Goal: Task Accomplishment & Management: Use online tool/utility

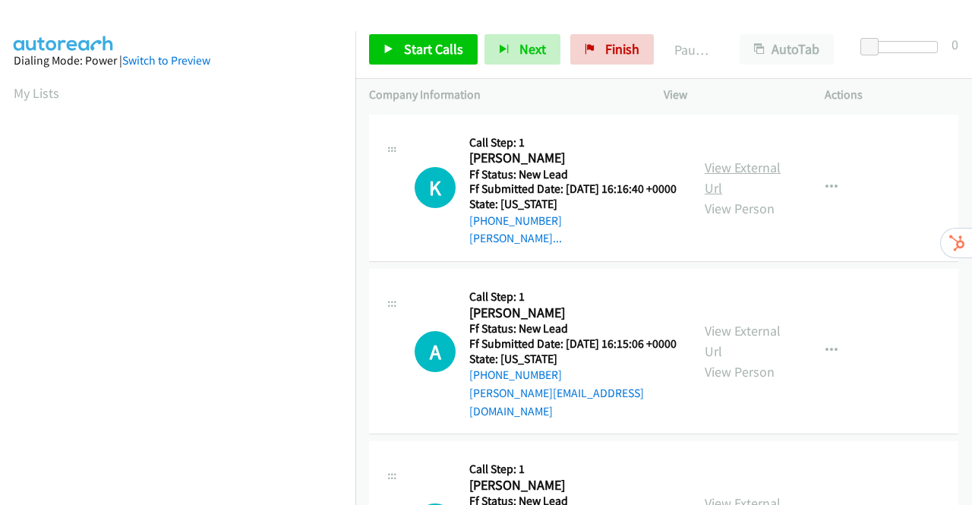
click at [730, 175] on link "View External Url" at bounding box center [742, 178] width 76 height 38
click at [752, 345] on link "View External Url" at bounding box center [742, 341] width 76 height 38
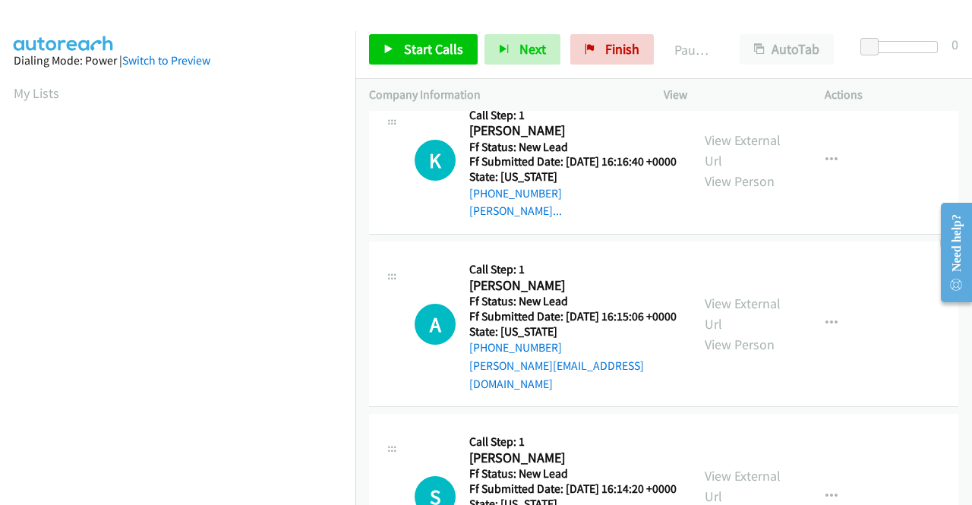
scroll to position [152, 0]
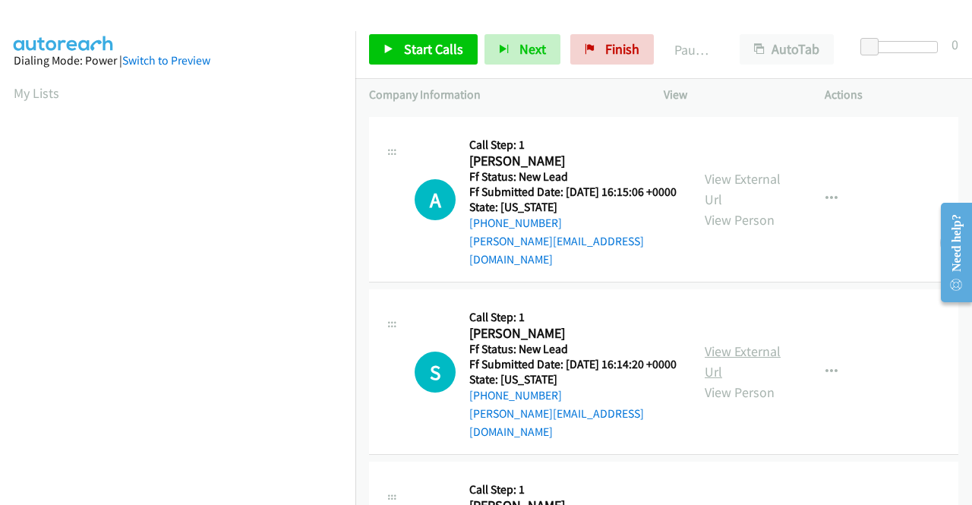
click at [736, 367] on link "View External Url" at bounding box center [742, 361] width 76 height 38
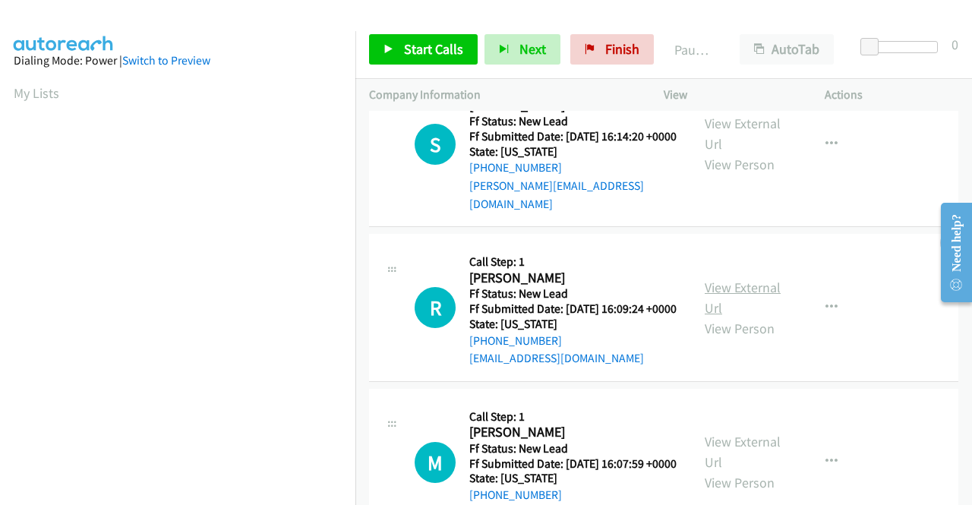
click at [727, 306] on link "View External Url" at bounding box center [742, 298] width 76 height 38
click at [418, 44] on span "Start Calls" at bounding box center [433, 48] width 59 height 17
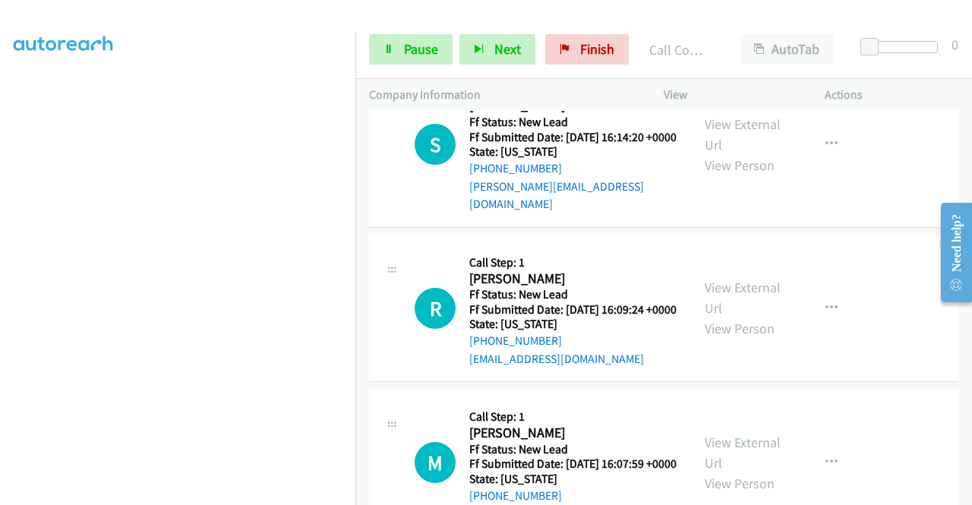
scroll to position [118, 0]
click at [425, 51] on span "Pause" at bounding box center [421, 48] width 34 height 17
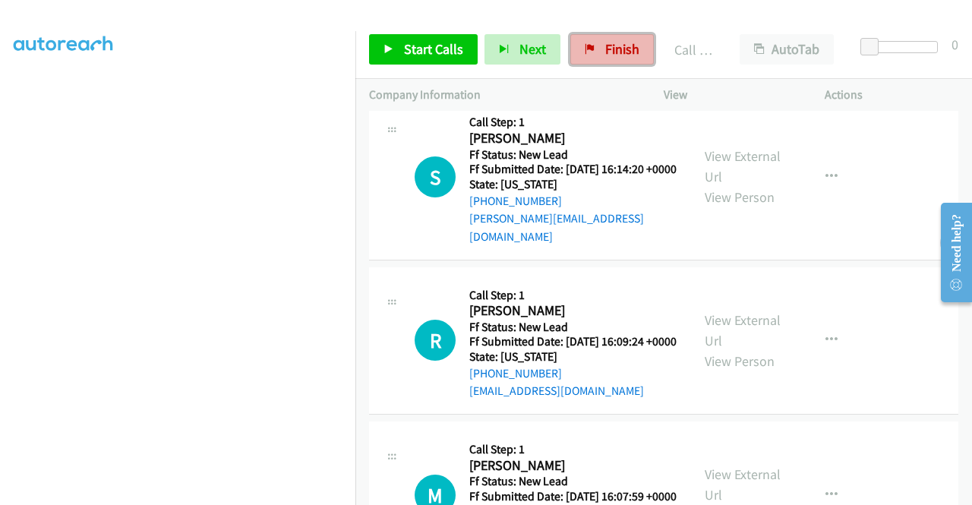
scroll to position [443, 0]
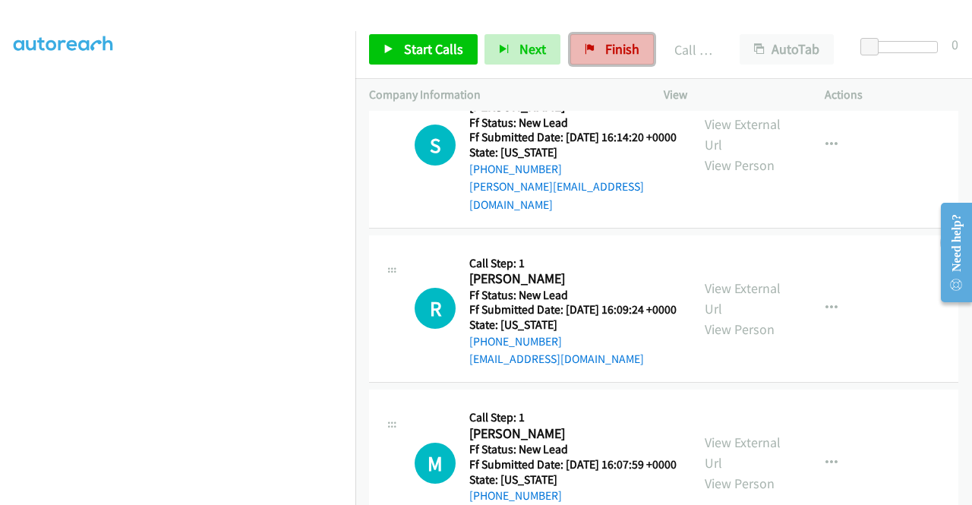
click at [626, 43] on span "Finish" at bounding box center [622, 48] width 34 height 17
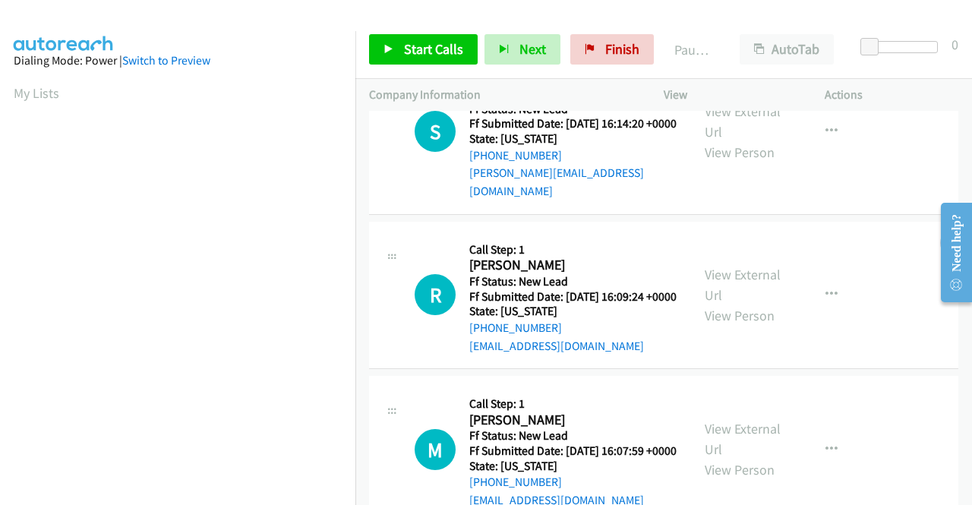
scroll to position [132, 0]
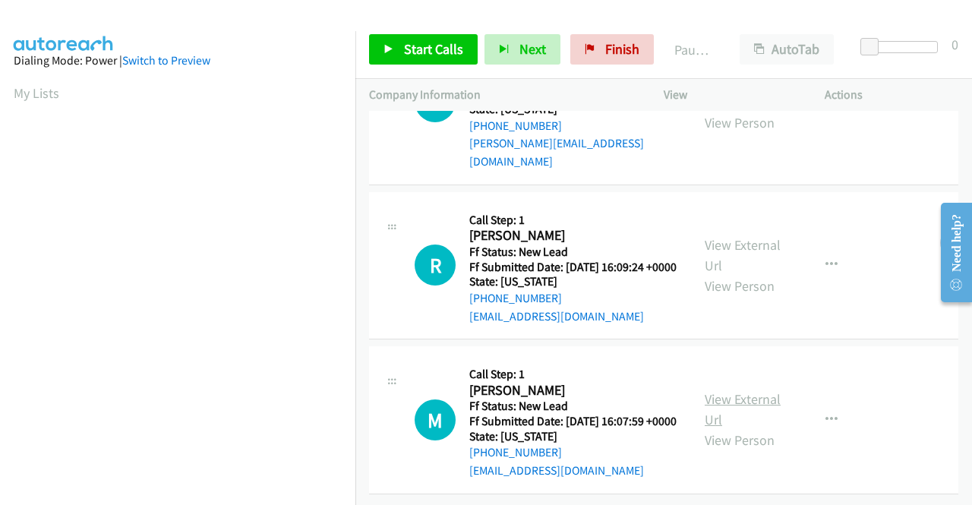
click at [749, 390] on link "View External Url" at bounding box center [742, 409] width 76 height 38
click at [424, 52] on span "Start Calls" at bounding box center [433, 48] width 59 height 17
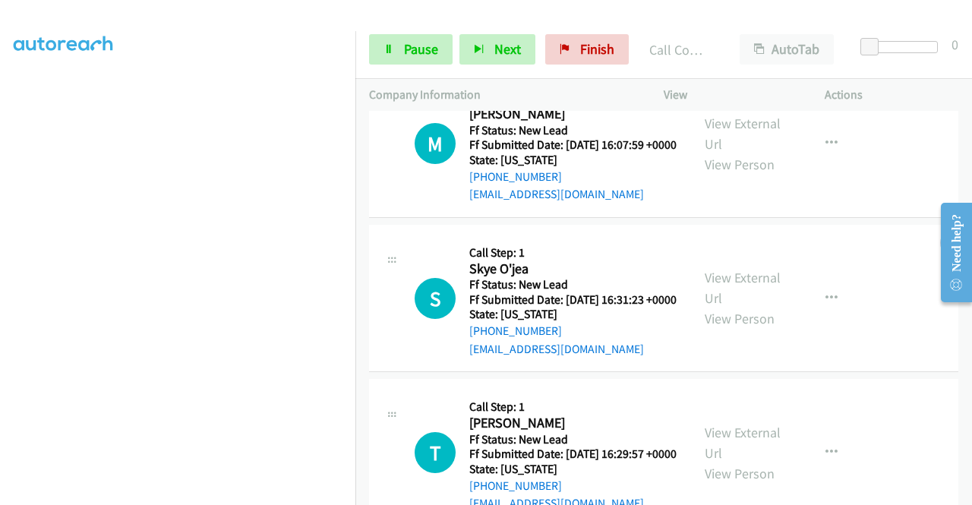
scroll to position [468, 0]
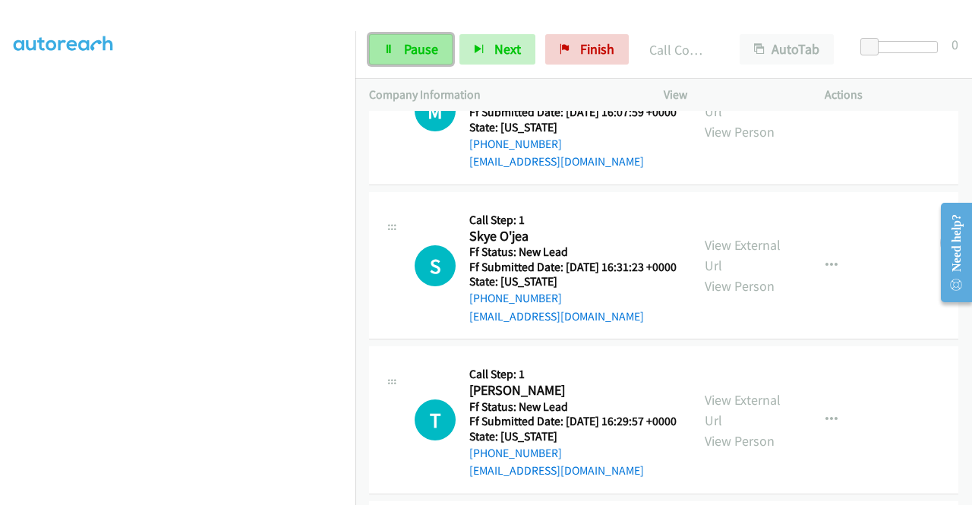
click at [421, 48] on span "Pause" at bounding box center [421, 48] width 34 height 17
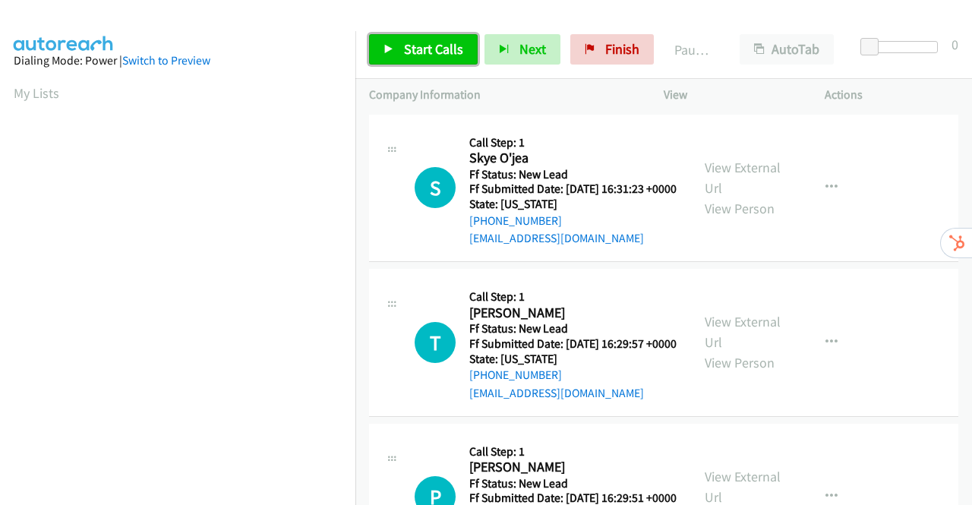
click at [433, 36] on link "Start Calls" at bounding box center [423, 49] width 109 height 30
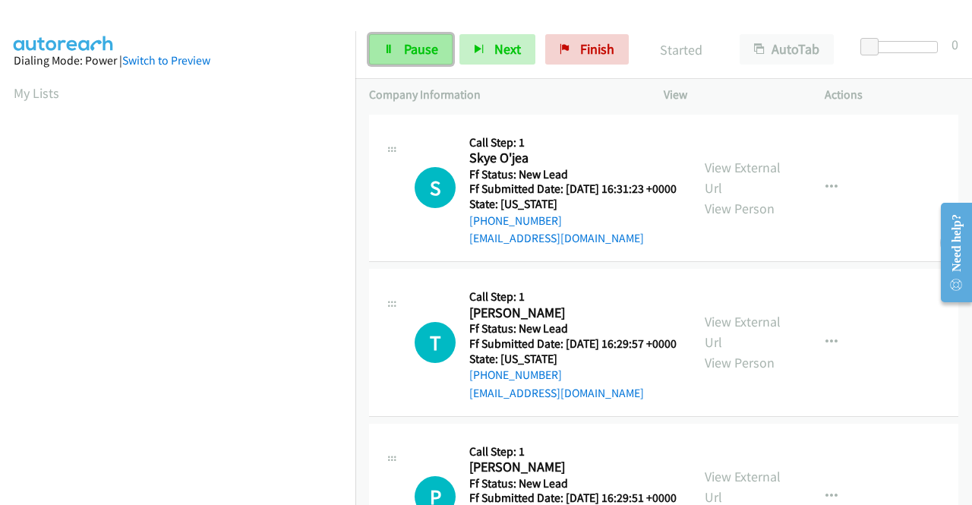
click at [433, 43] on span "Pause" at bounding box center [421, 48] width 34 height 17
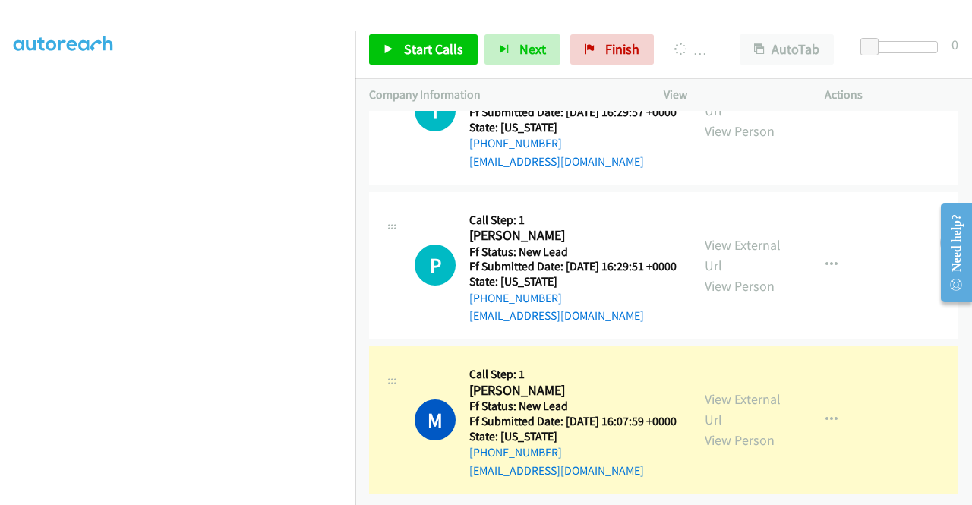
scroll to position [301, 0]
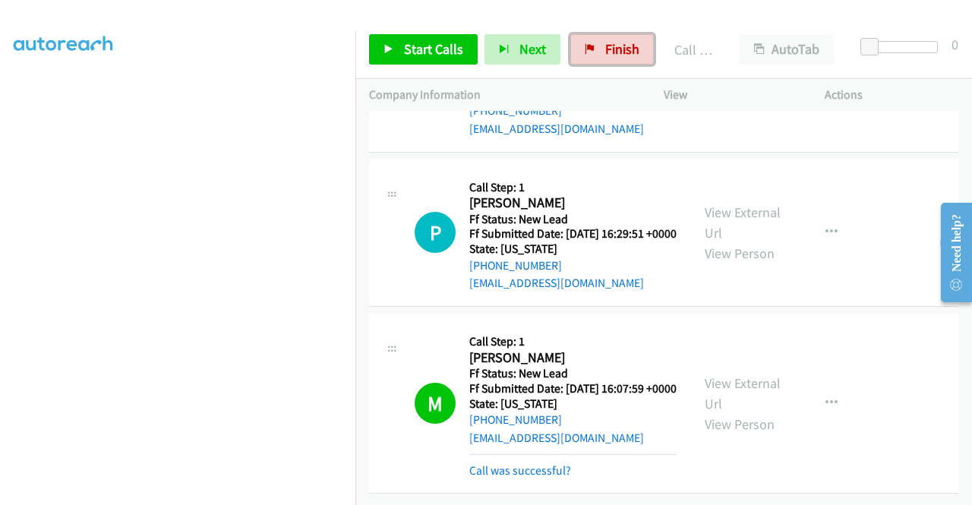
click at [613, 45] on span "Finish" at bounding box center [622, 48] width 34 height 17
